Goal: Check status

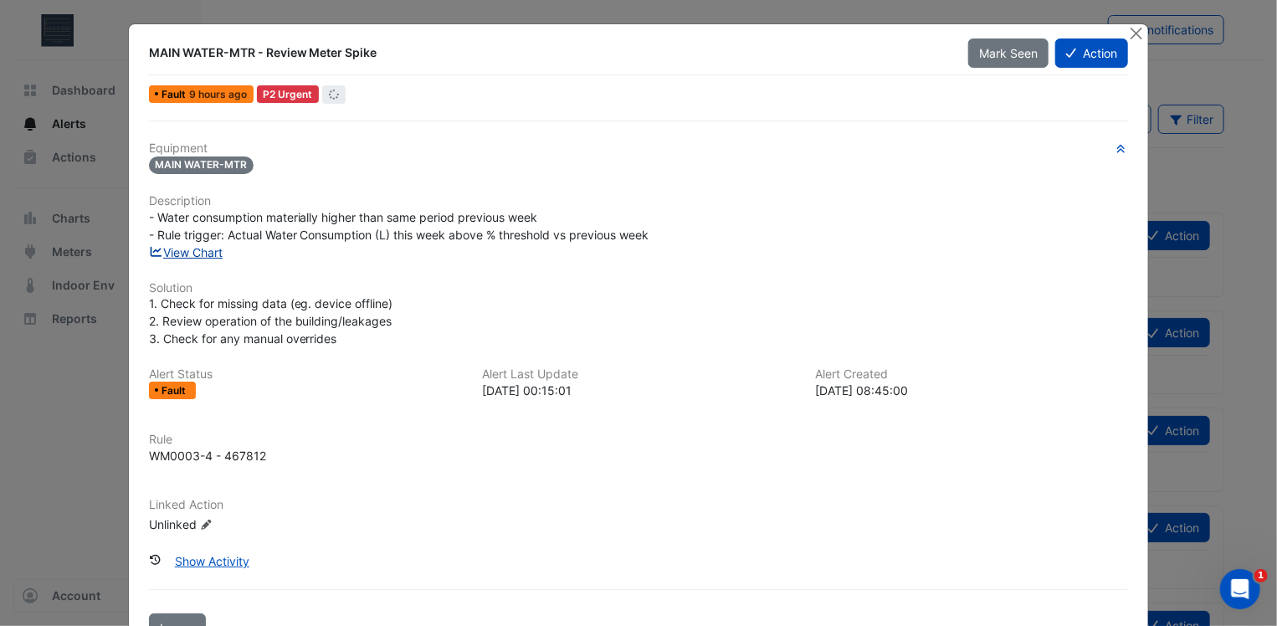
click at [187, 247] on link "View Chart" at bounding box center [186, 252] width 74 height 14
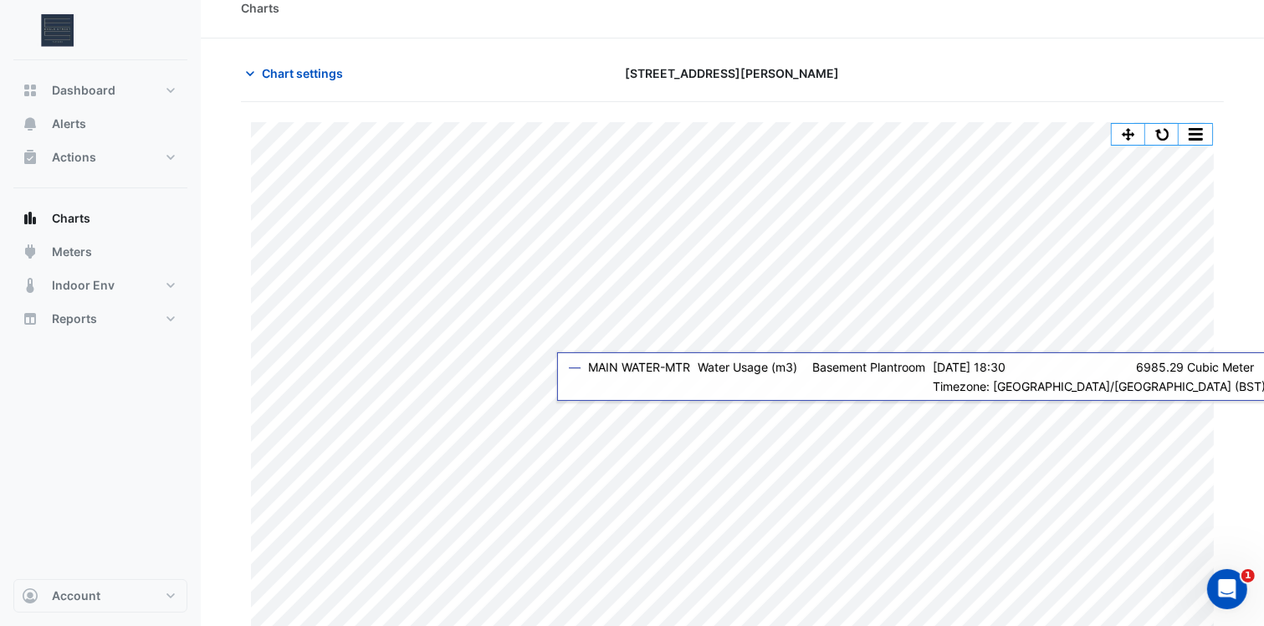
scroll to position [33, 0]
